Goal: Check status

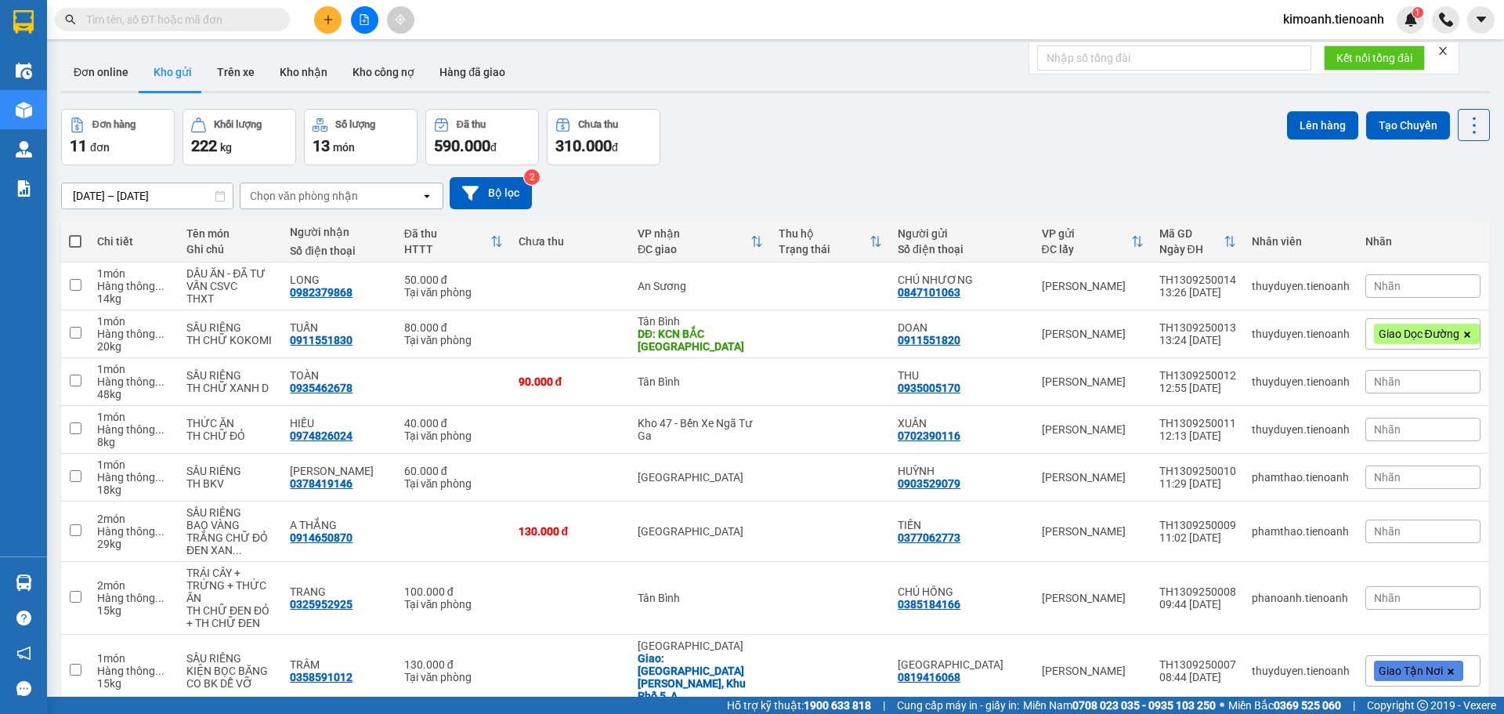
click at [120, 14] on input "text" at bounding box center [178, 19] width 185 height 17
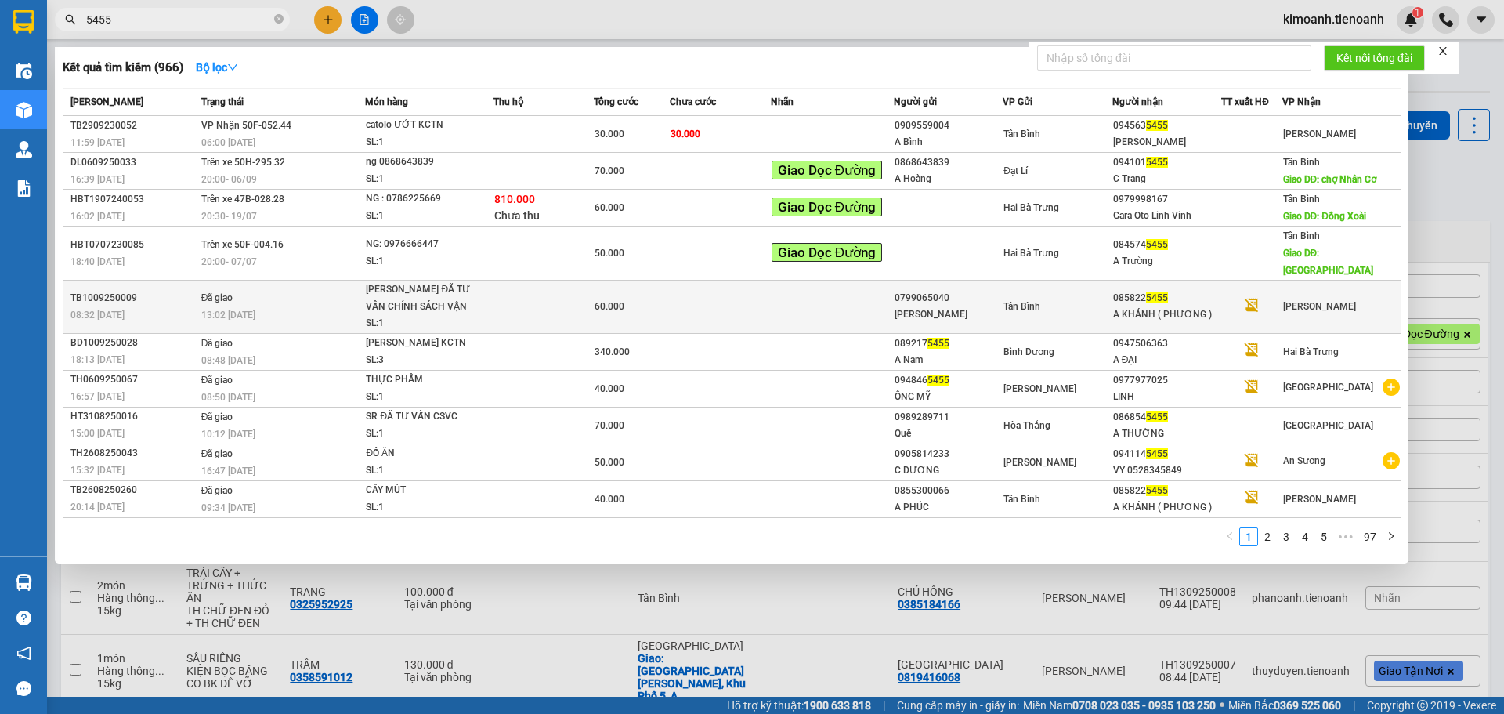
type input "5455"
click at [230, 292] on span "Đã giao" at bounding box center [217, 297] width 32 height 11
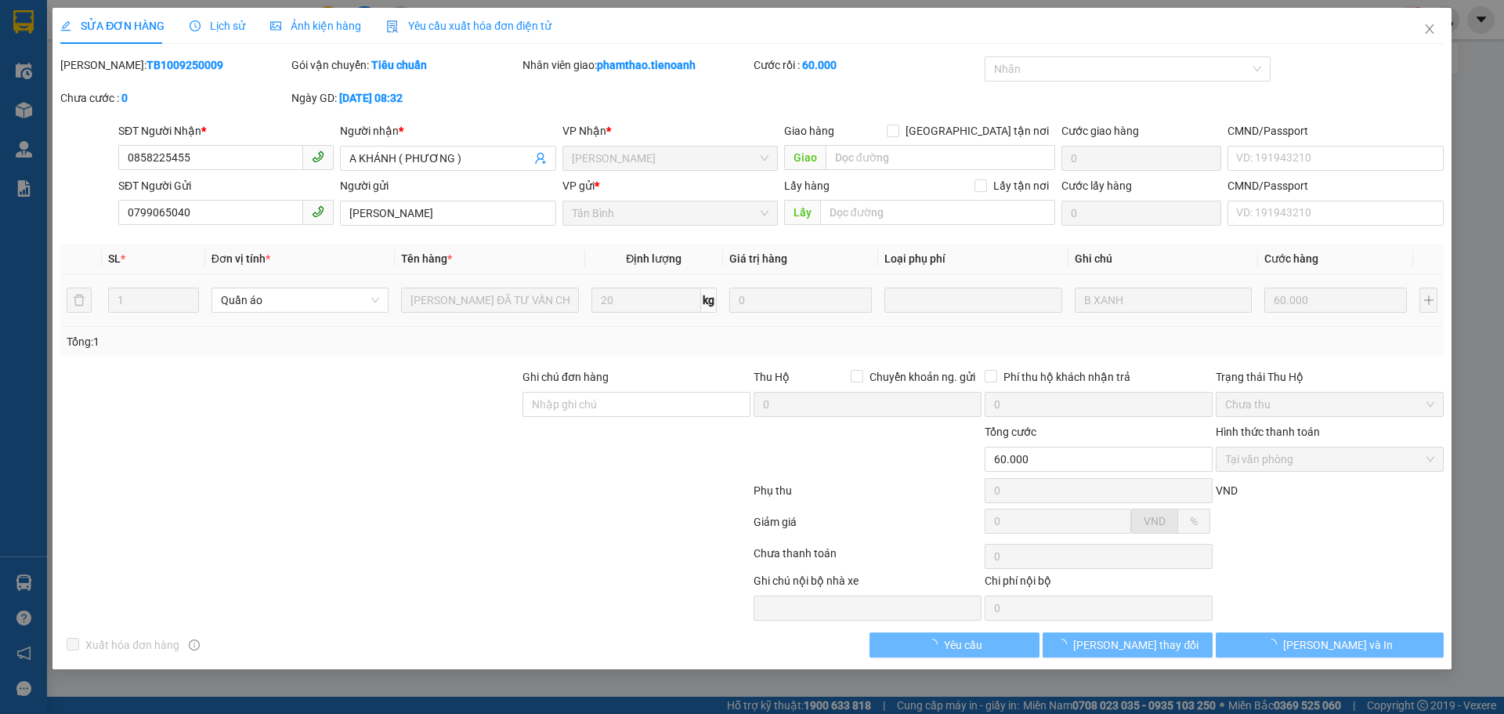
type input "0858225455"
type input "A KHÁNH ( PHƯƠNG )"
type input "0799065040"
type input "[PERSON_NAME]"
type input "60.000"
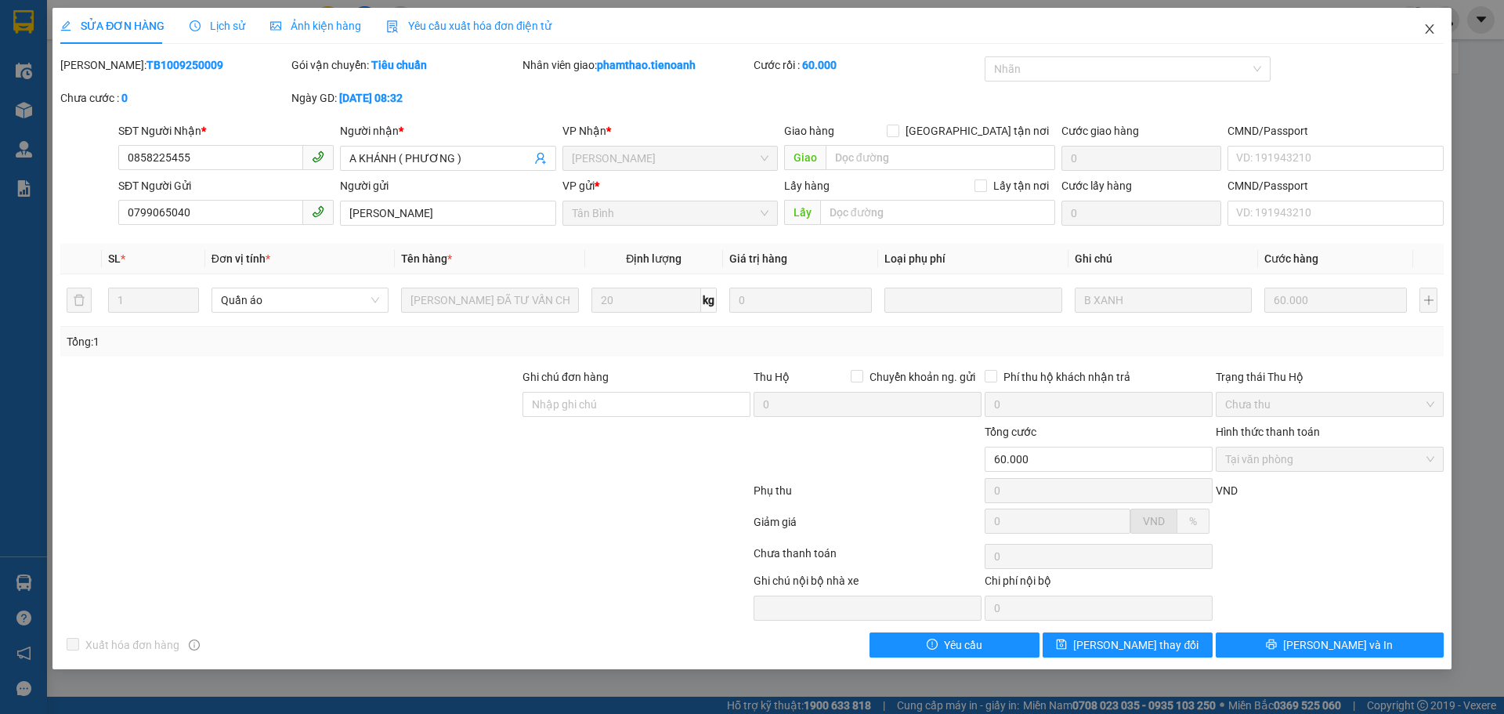
click at [1425, 34] on icon "close" at bounding box center [1430, 29] width 13 height 13
